Goal: Information Seeking & Learning: Learn about a topic

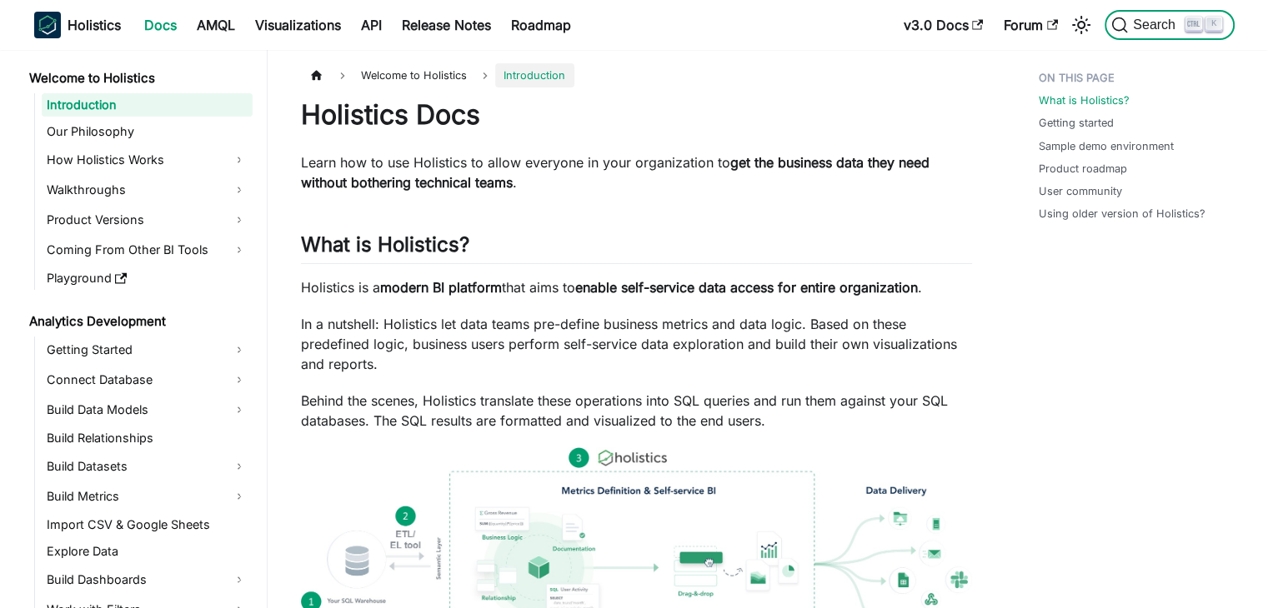
click at [1128, 23] on span "Search" at bounding box center [1157, 25] width 58 height 15
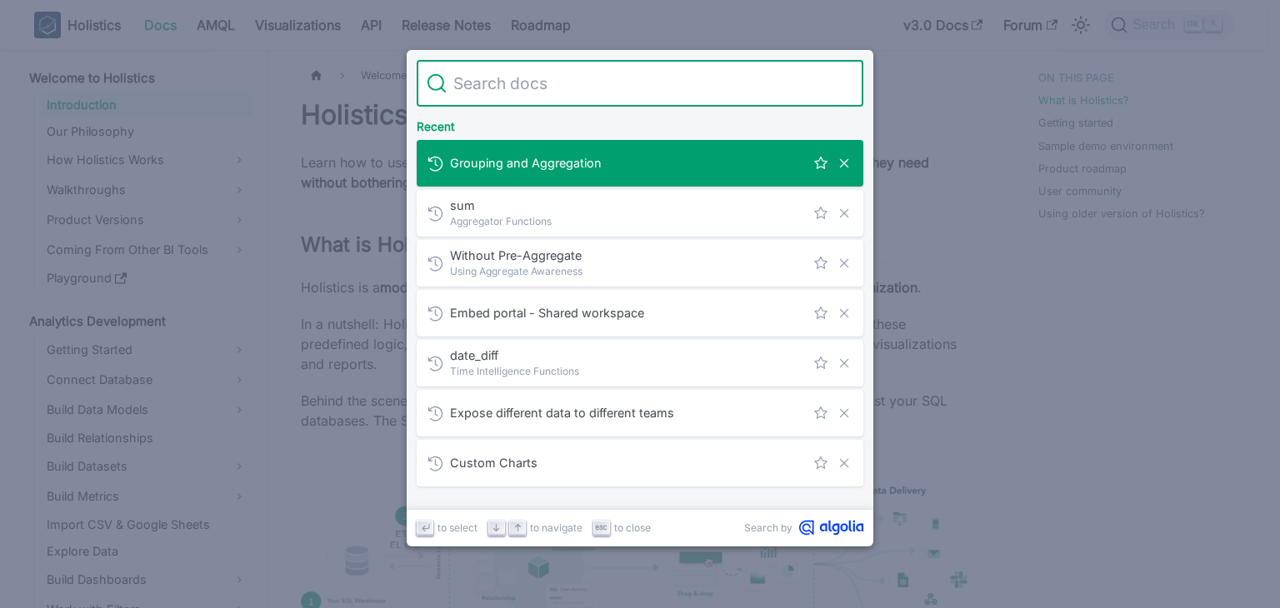
click at [660, 182] on div "Grouping and Aggregation" at bounding box center [645, 163] width 437 height 47
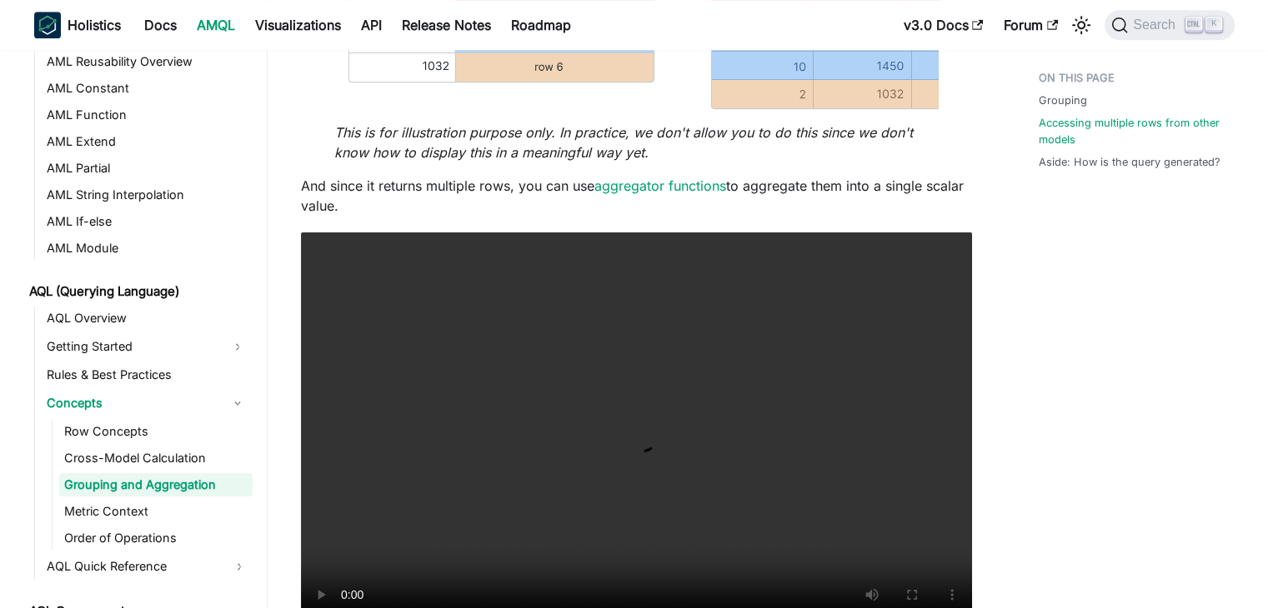
scroll to position [1520, 0]
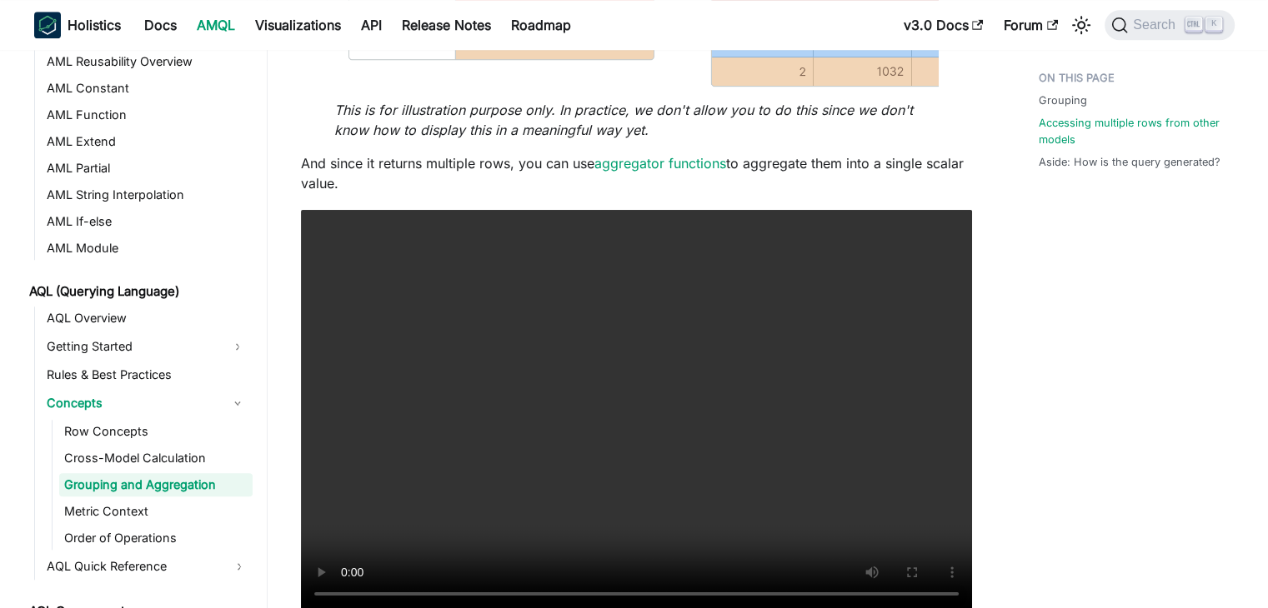
click at [635, 238] on video "Your browser does not support embedding video, but you can download it ." at bounding box center [636, 411] width 671 height 403
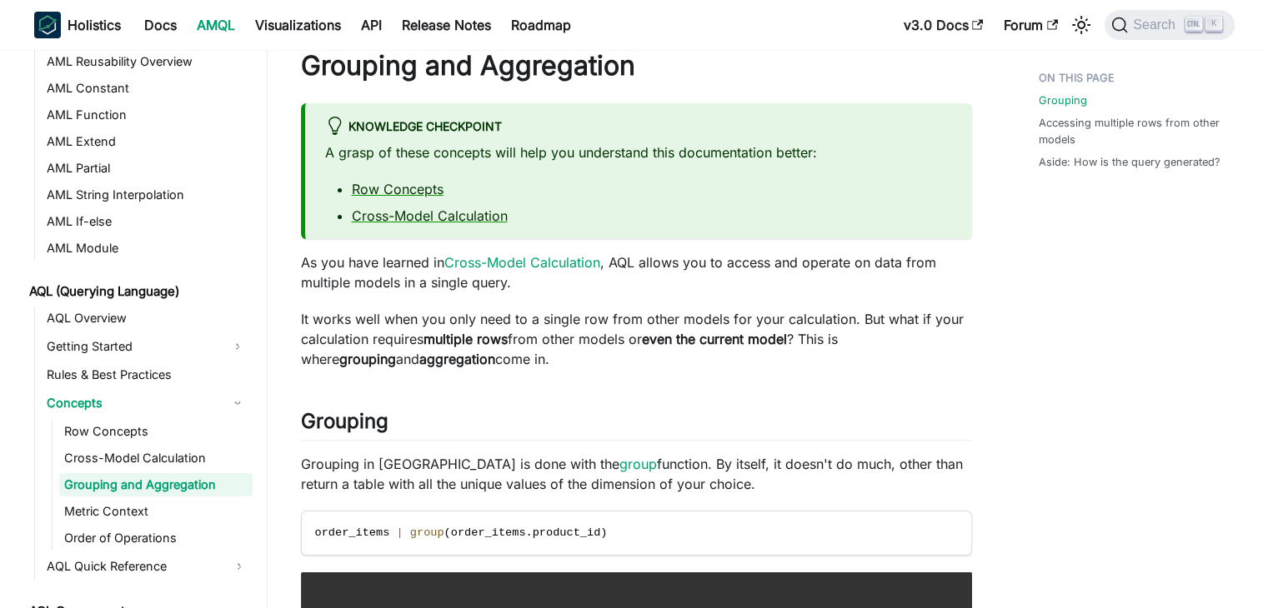
scroll to position [0, 0]
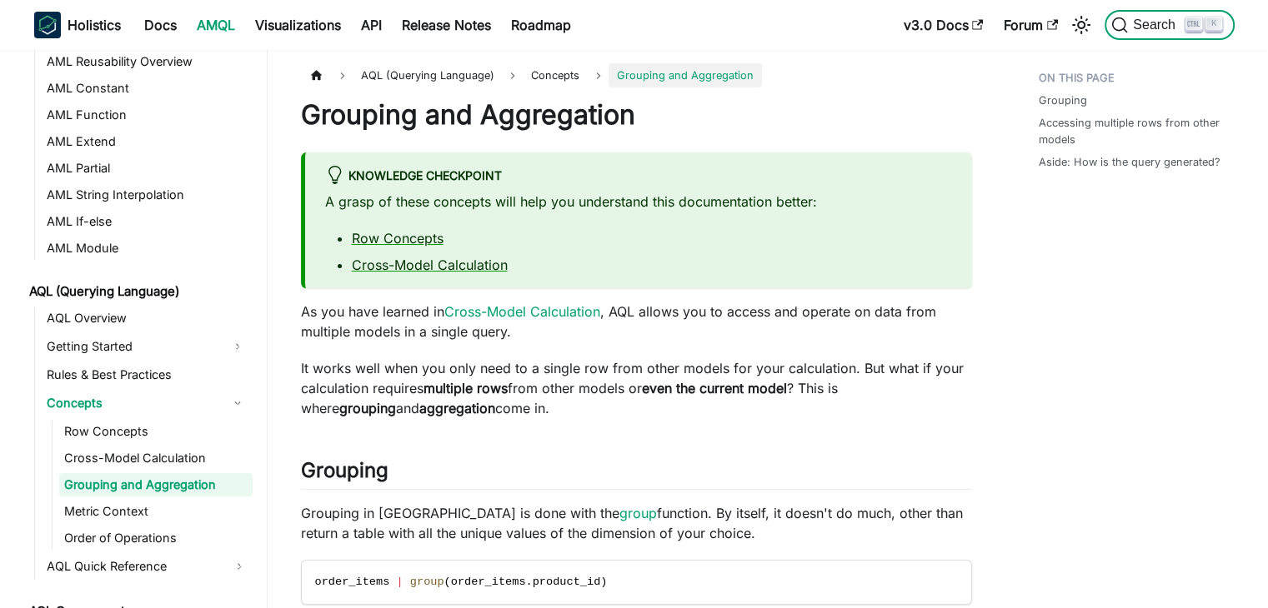
click at [1144, 32] on span "Search" at bounding box center [1157, 25] width 58 height 15
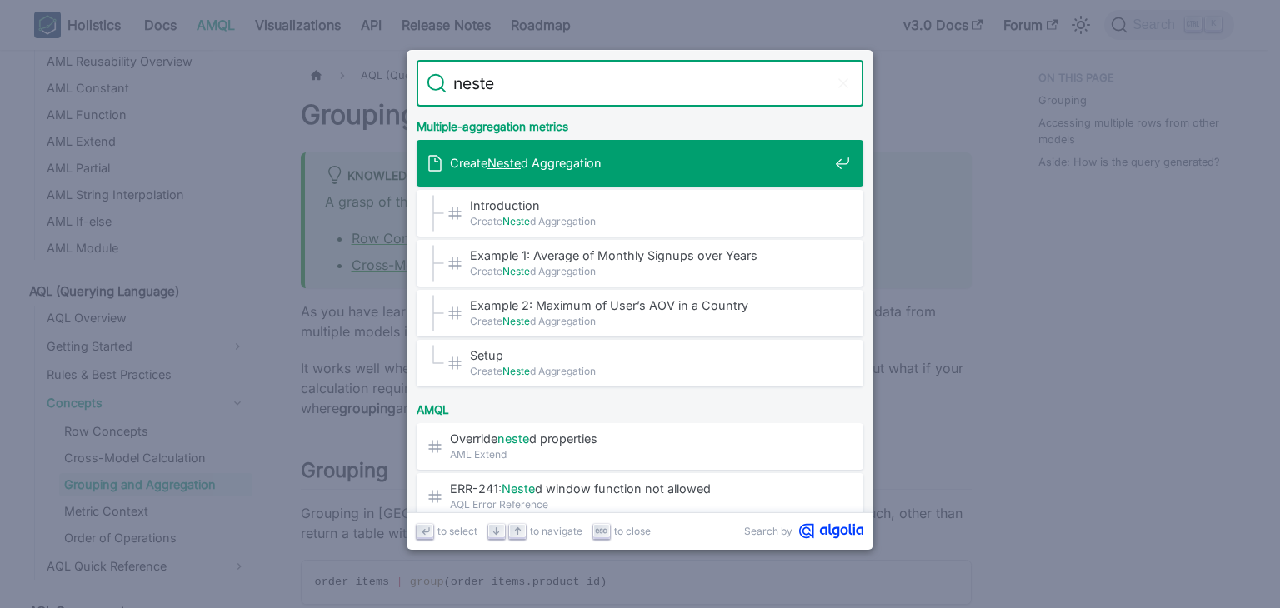
type input "nested"
click at [729, 162] on span "Create Nested Aggregation" at bounding box center [639, 163] width 378 height 16
